Goal: Information Seeking & Learning: Learn about a topic

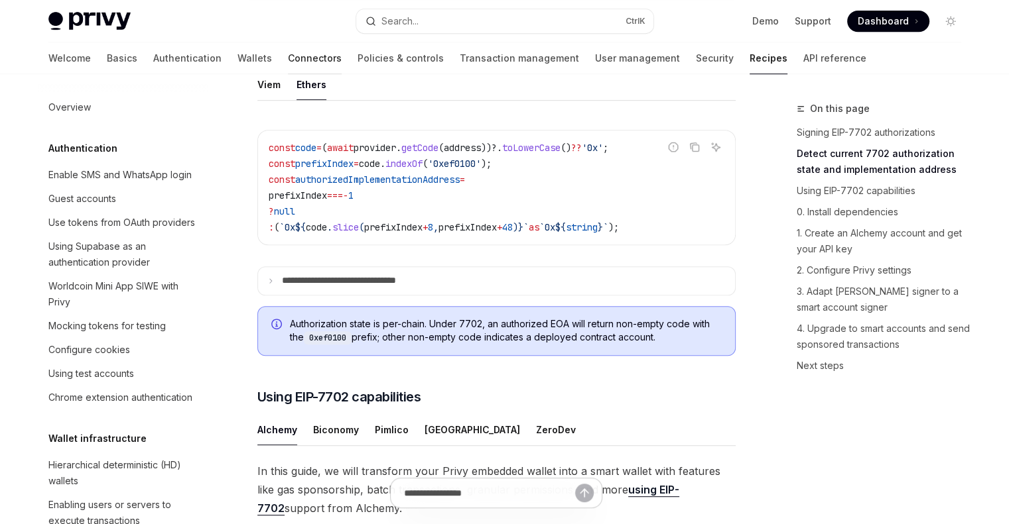
scroll to position [1192, 0]
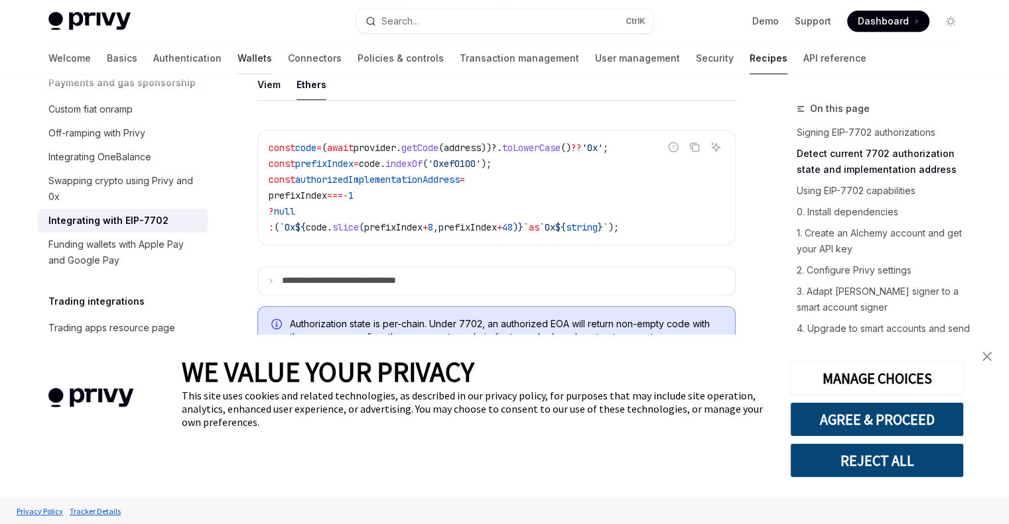
click at [237, 57] on link "Wallets" at bounding box center [254, 58] width 34 height 32
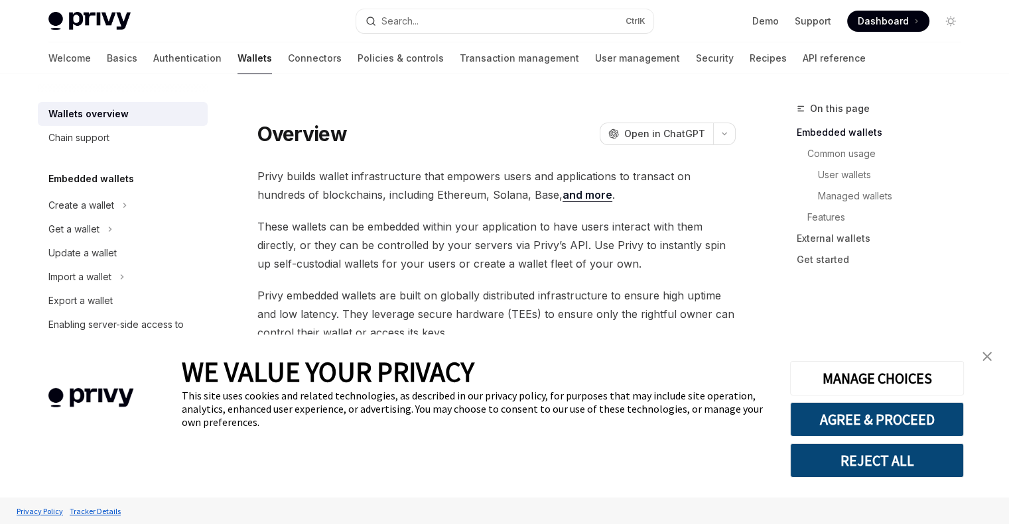
click at [987, 357] on img "close banner" at bounding box center [986, 356] width 9 height 9
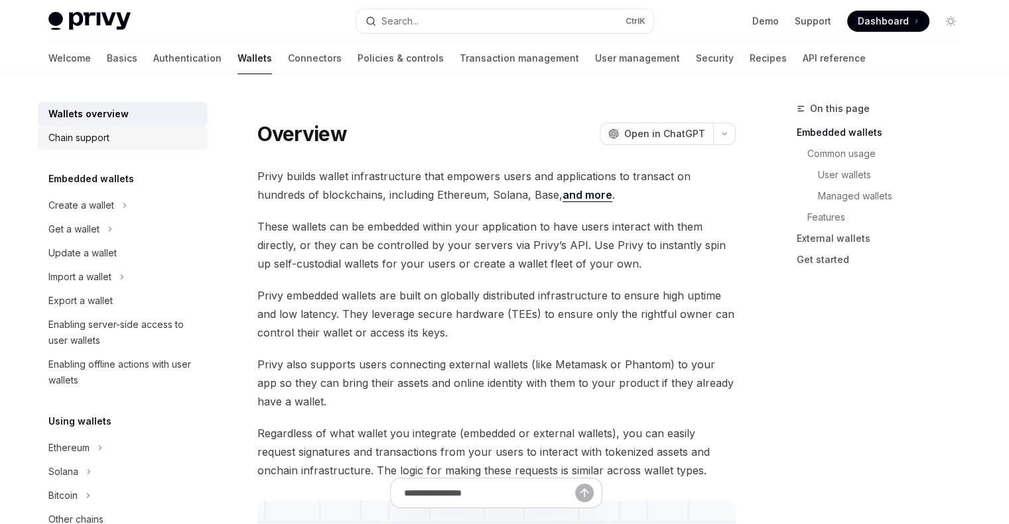
click at [92, 137] on div "Chain support" at bounding box center [78, 138] width 61 height 16
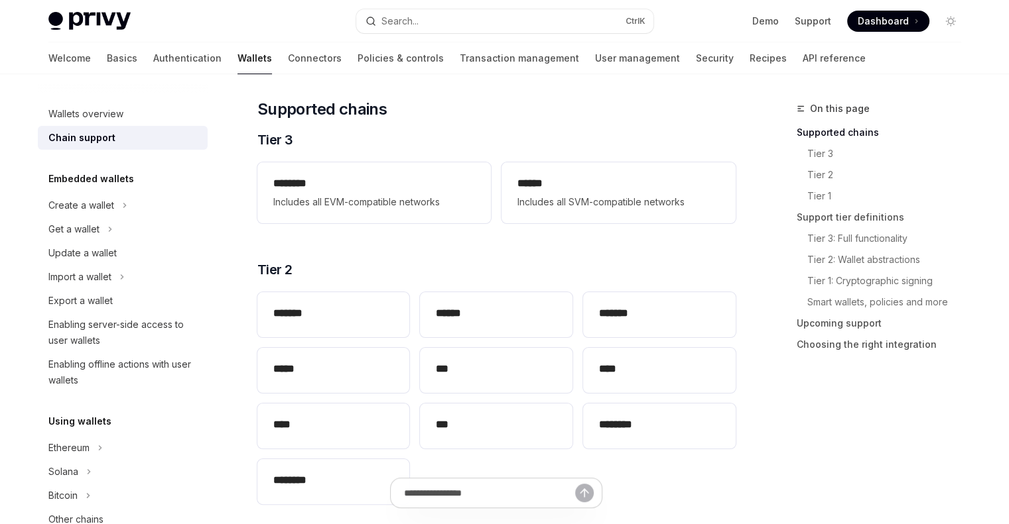
scroll to position [133, 0]
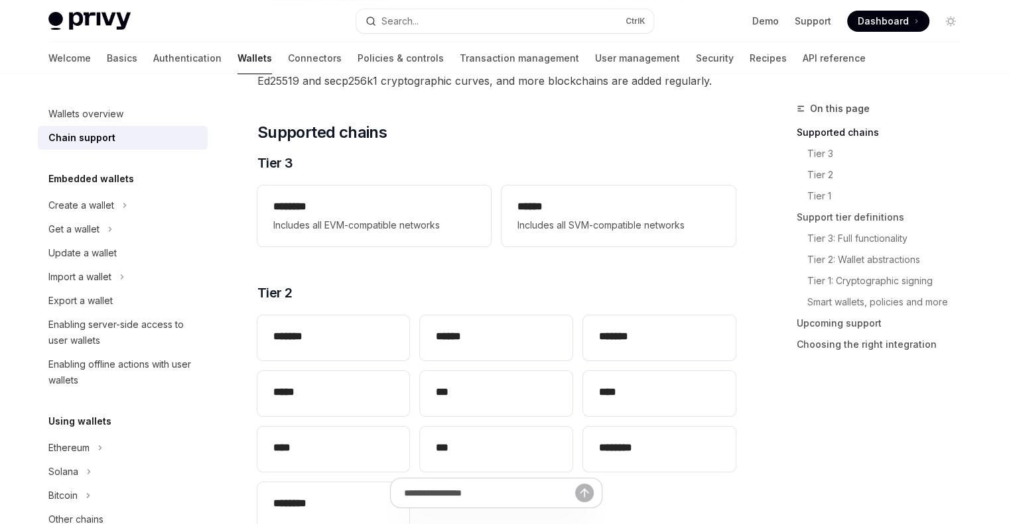
click at [237, 61] on link "Wallets" at bounding box center [254, 58] width 34 height 32
type textarea "*"
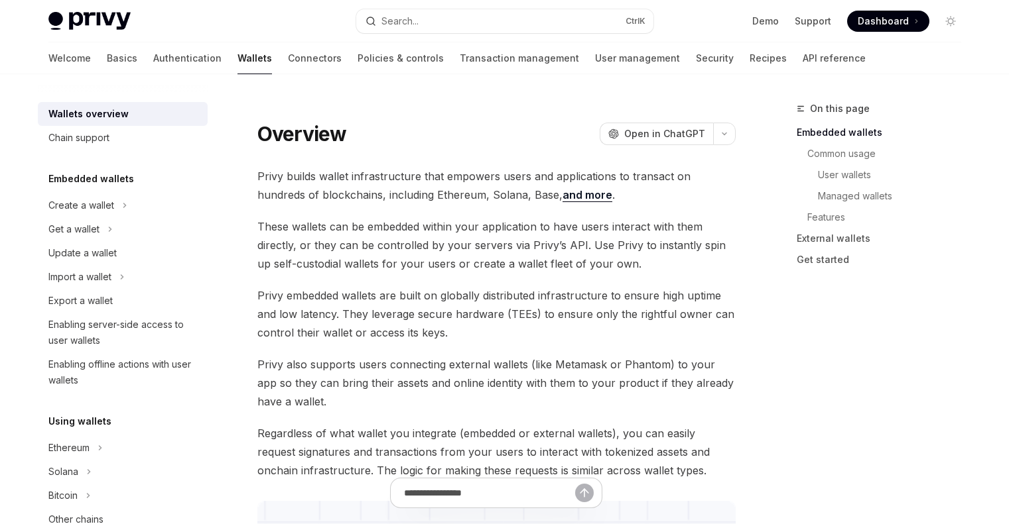
type textarea "*"
